Goal: Information Seeking & Learning: Learn about a topic

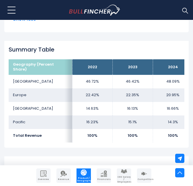
click at [110, 43] on div "Coca-Cola Company's Revenue by Region In fiscal year 2024, Coca-Cola Company's …" at bounding box center [96, 92] width 184 height 621
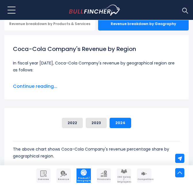
scroll to position [149, 0]
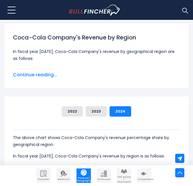
click at [41, 78] on span "Continue reading..." at bounding box center [96, 74] width 167 height 7
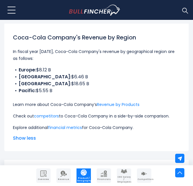
click at [161, 73] on li "Europe: $8.12 B" at bounding box center [96, 69] width 167 height 7
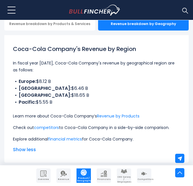
scroll to position [126, 0]
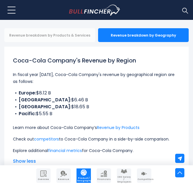
click at [79, 42] on div "Revenue breakdown by Products & Services" at bounding box center [49, 35] width 91 height 14
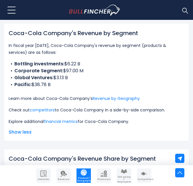
scroll to position [138, 0]
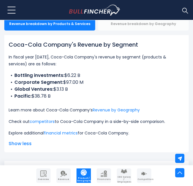
click at [127, 27] on div "Revenue breakdown by Geography" at bounding box center [143, 24] width 91 height 14
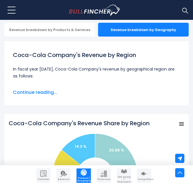
scroll to position [120, 0]
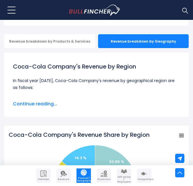
click at [51, 111] on div "Coca-Cola Company's Revenue by Region In fiscal year 2024, Coca-Cola Company's …" at bounding box center [97, 85] width 176 height 54
click at [51, 107] on span "Continue reading..." at bounding box center [96, 103] width 167 height 7
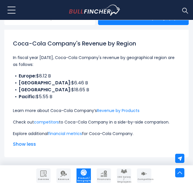
scroll to position [155, 0]
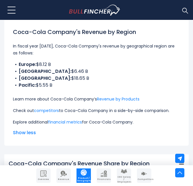
click at [152, 131] on div "Coca-Cola Company's Revenue by Region In fiscal year 2024, Coca-Cola Company's …" at bounding box center [97, 81] width 176 height 117
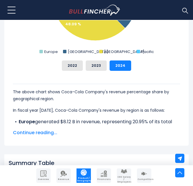
scroll to position [396, 0]
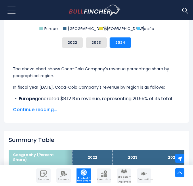
click at [44, 111] on div "The above chart shows Coca-Cola Company's revenue percentage share by geographi…" at bounding box center [97, 83] width 176 height 70
click at [45, 113] on span "Continue reading..." at bounding box center [96, 109] width 167 height 7
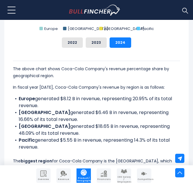
click at [121, 117] on li "Latin America generated $6.46 B in revenue, representing 16.66% of its total re…" at bounding box center [96, 116] width 167 height 14
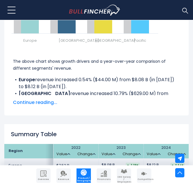
scroll to position [994, 0]
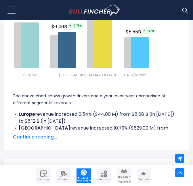
click at [42, 140] on span "Continue reading..." at bounding box center [96, 136] width 167 height 7
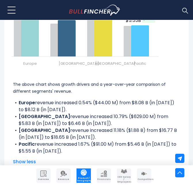
scroll to position [1017, 0]
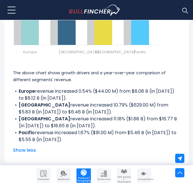
click at [135, 166] on div "Overview Revenue Product / Geography Financials" at bounding box center [96, 175] width 193 height 21
click at [86, 143] on li "Pacific revenue increased 1.67% ($91.00 M) from $5.46 B (in 2023) to $5.55 B (i…" at bounding box center [96, 136] width 167 height 14
click at [144, 83] on p "The above chart shows growth drivers and a year-over-year comparison of differe…" at bounding box center [96, 76] width 167 height 14
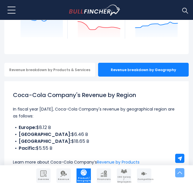
scroll to position [138, 0]
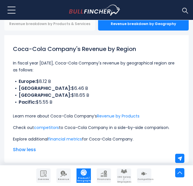
click at [69, 30] on div "Revenue breakdown by Products & Services" at bounding box center [49, 24] width 91 height 14
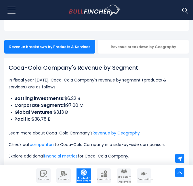
click at [128, 86] on p "In fiscal year [DATE], Coca-Cola Company's revenue by segment (products & servi…" at bounding box center [97, 83] width 176 height 14
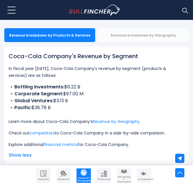
click at [149, 40] on div "Revenue breakdown by Geography" at bounding box center [143, 35] width 91 height 14
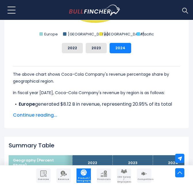
scroll to position [339, 0]
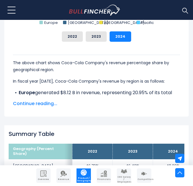
click at [49, 107] on span "Continue reading..." at bounding box center [96, 103] width 167 height 7
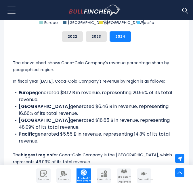
click at [155, 95] on li "Europe generated $8.12 B in revenue, representing 20.95% of its total revenue." at bounding box center [96, 96] width 167 height 14
click at [72, 102] on li "Europe generated $8.12 B in revenue, representing 20.95% of its total revenue." at bounding box center [96, 96] width 167 height 14
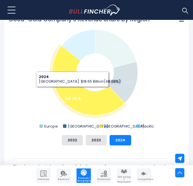
scroll to position [201, 0]
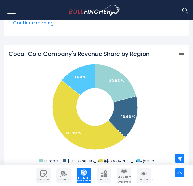
click at [180, 59] on rect "Coca-Cola Company's Revenue Share by Region" at bounding box center [181, 55] width 8 height 8
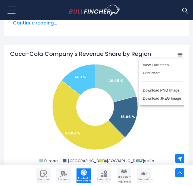
click at [180, 61] on div "View Fullscreen Print chart Download PNG Image Download JPEG Image" at bounding box center [161, 81] width 63 height 62
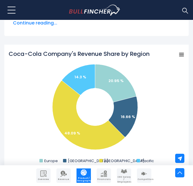
drag, startPoint x: 148, startPoint y: 59, endPoint x: 37, endPoint y: 53, distance: 111.0
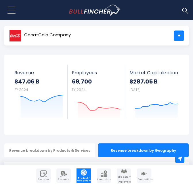
scroll to position [0, 0]
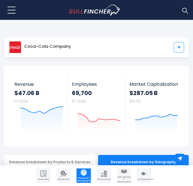
click at [180, 45] on link "+" at bounding box center [178, 47] width 10 height 10
click at [124, 67] on div "Coca-Cola Company KO + Follow Revenue $47.06 B FY 2024 Created with Highcharts …" at bounding box center [96, 106] width 184 height 80
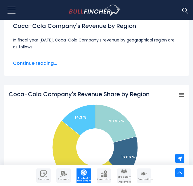
scroll to position [149, 0]
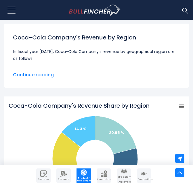
click at [136, 57] on p "In fiscal year [DATE], Coca-Cola Company's revenue by geographical region are a…" at bounding box center [96, 55] width 167 height 14
